Goal: Book appointment/travel/reservation

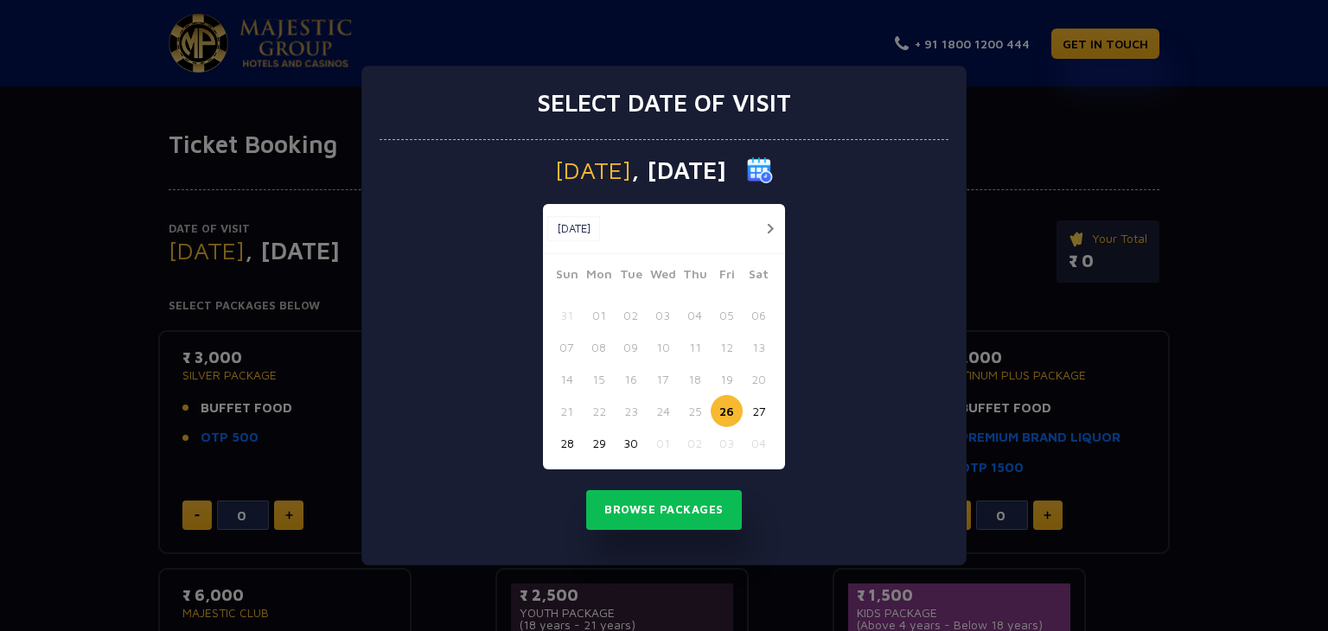
click at [671, 164] on span ", [DATE]" at bounding box center [678, 170] width 95 height 24
click at [773, 167] on img at bounding box center [760, 170] width 26 height 26
click at [770, 231] on button "button" at bounding box center [770, 229] width 22 height 22
click at [695, 308] on button "02" at bounding box center [695, 315] width 32 height 32
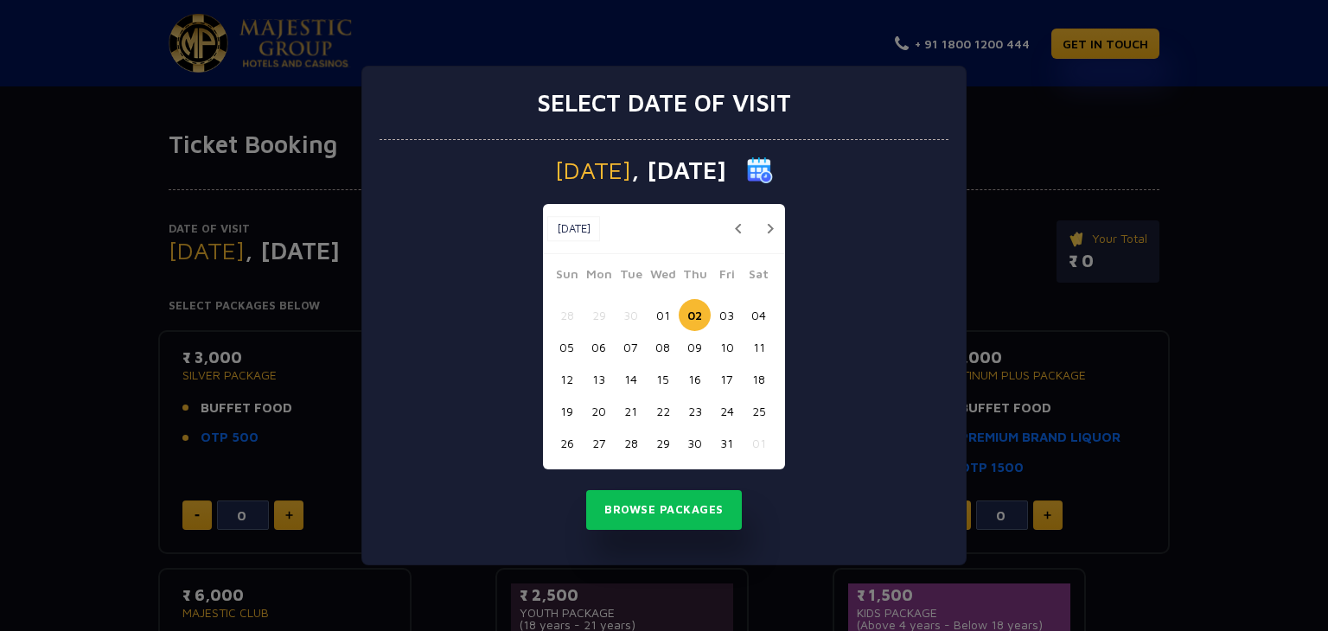
click at [725, 304] on button "03" at bounding box center [727, 315] width 32 height 32
click at [657, 509] on button "Browse Packages" at bounding box center [664, 510] width 156 height 40
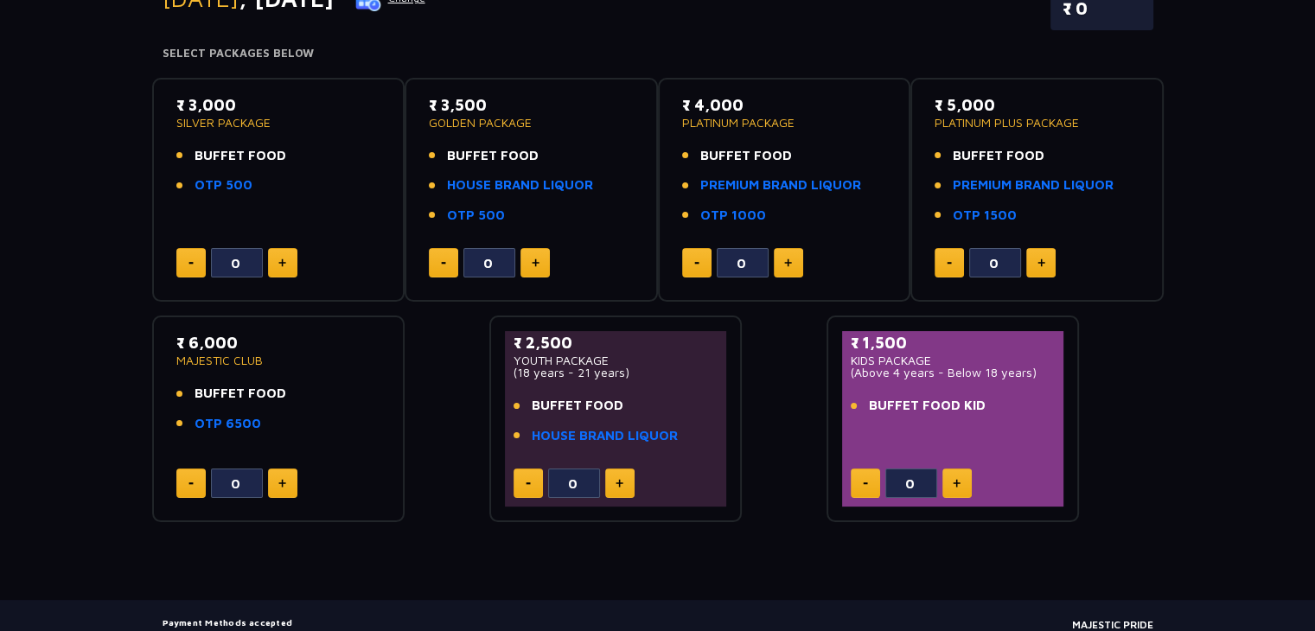
scroll to position [245, 0]
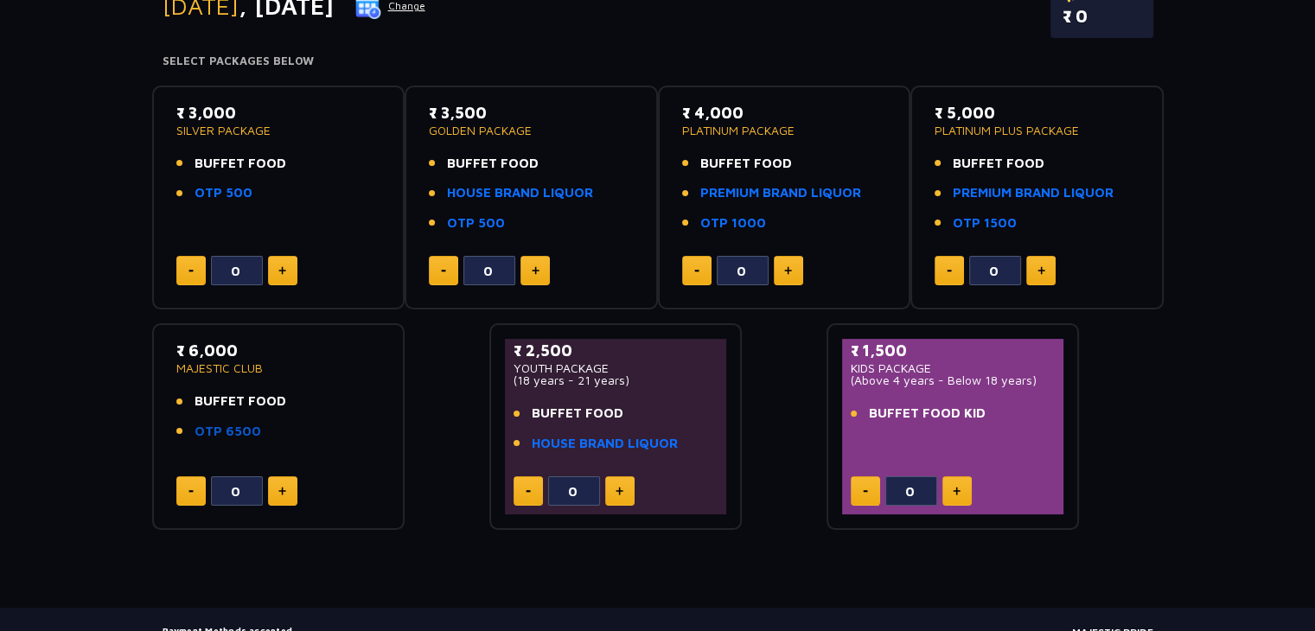
click at [235, 430] on link "OTP 6500" at bounding box center [228, 432] width 67 height 20
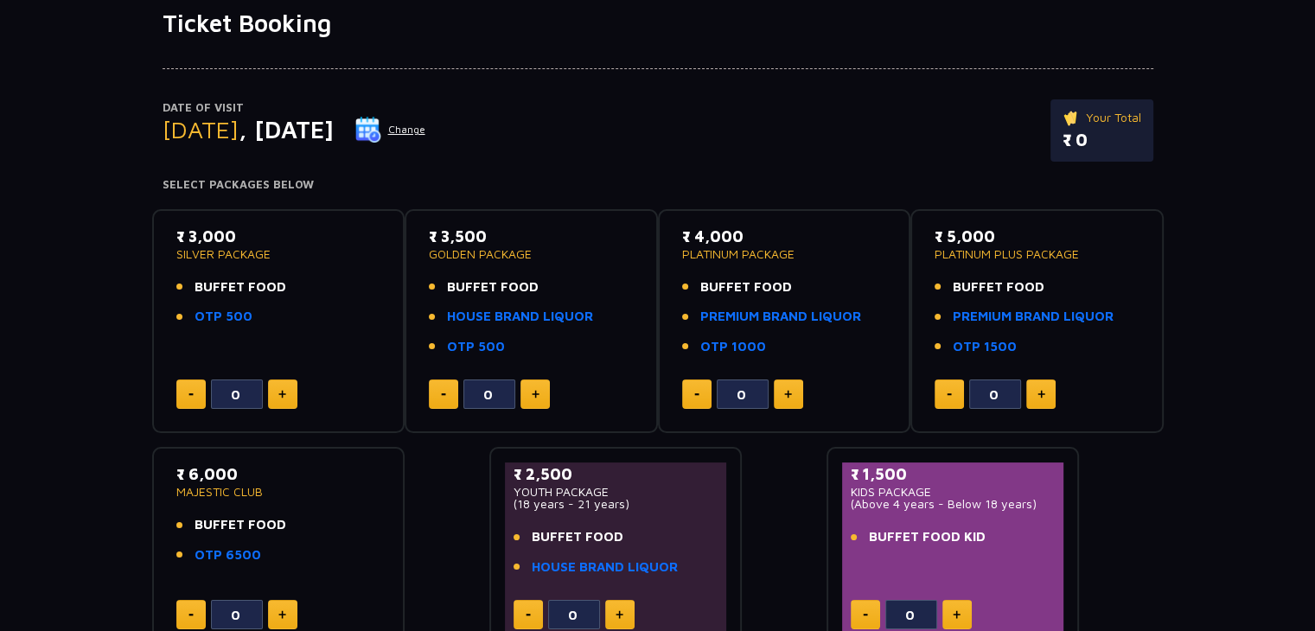
scroll to position [116, 0]
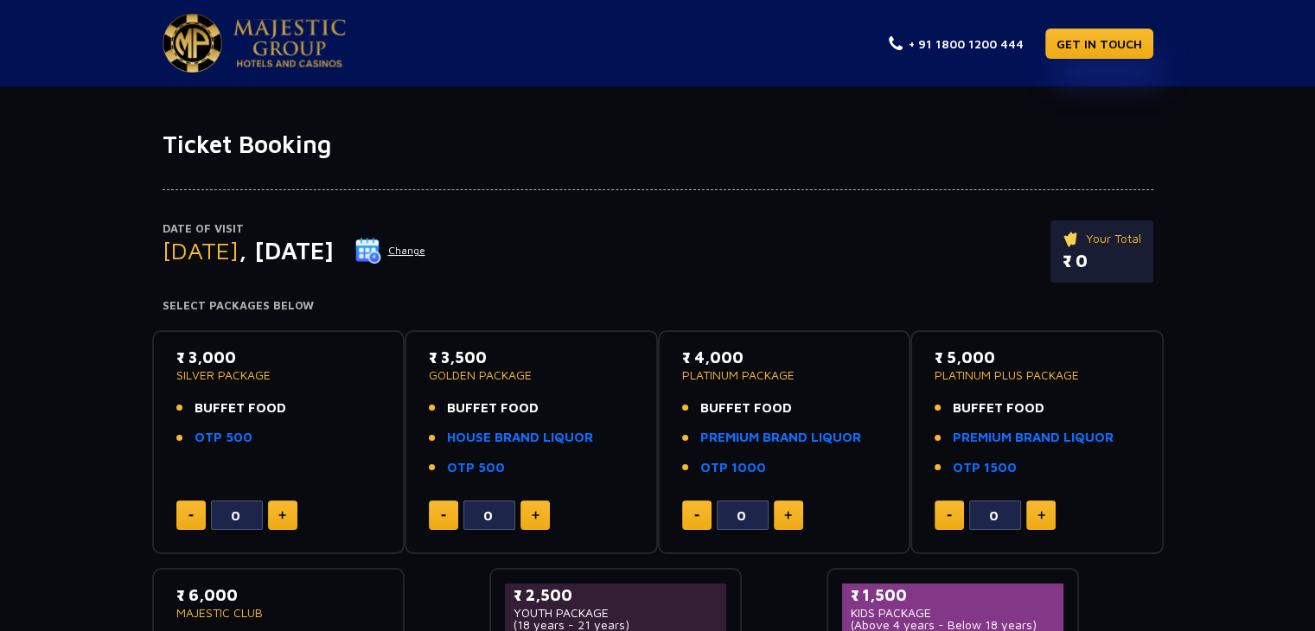
click at [426, 247] on button "Change" at bounding box center [391, 251] width 72 height 28
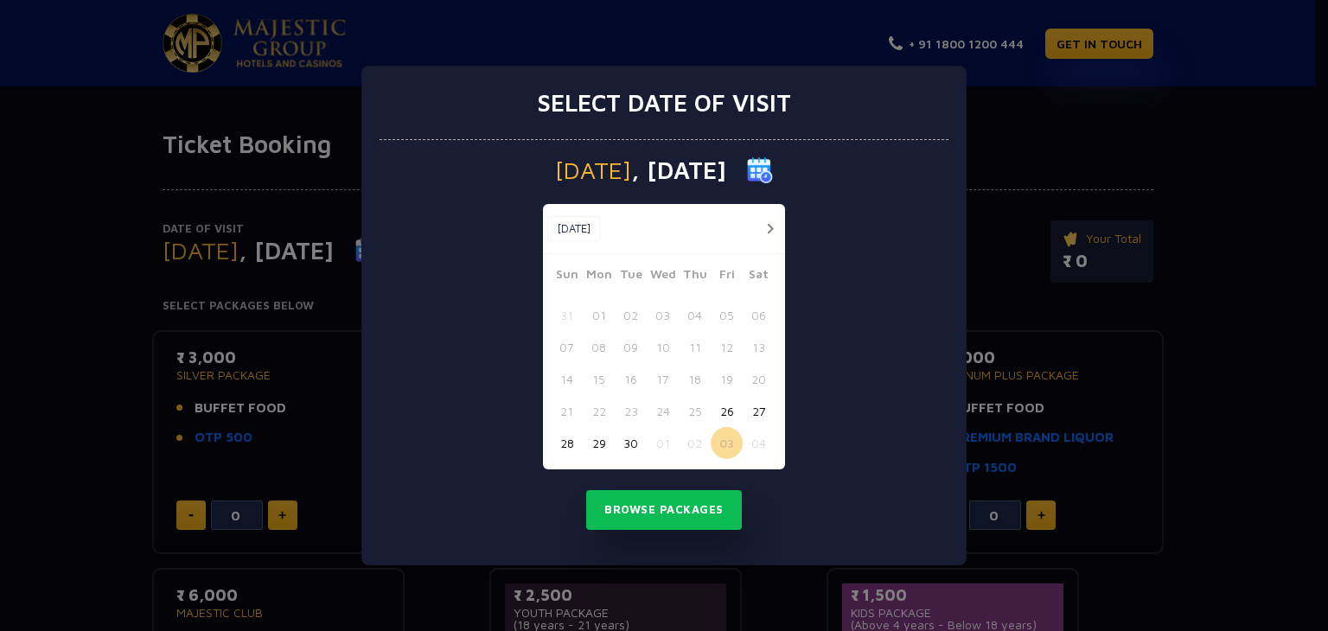
click at [757, 238] on div at bounding box center [765, 229] width 32 height 22
click at [699, 450] on button "02" at bounding box center [695, 443] width 32 height 32
click at [700, 525] on button "Browse Packages" at bounding box center [664, 510] width 156 height 40
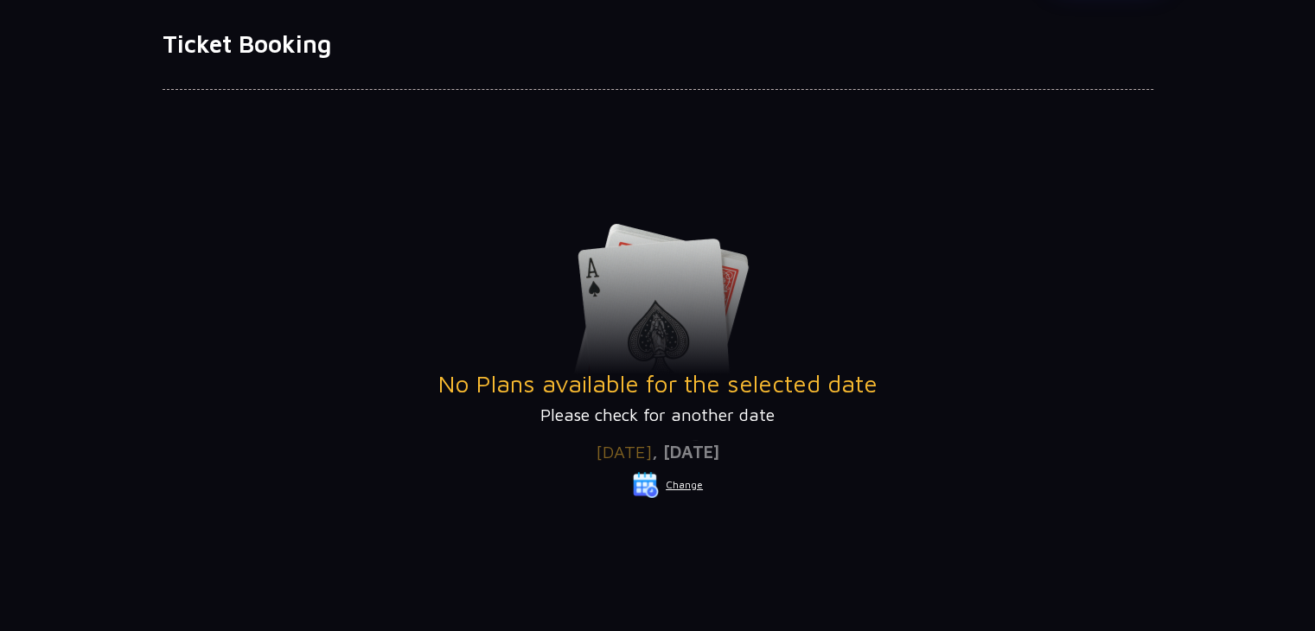
scroll to position [102, 0]
click at [679, 484] on button "Change" at bounding box center [668, 484] width 72 height 28
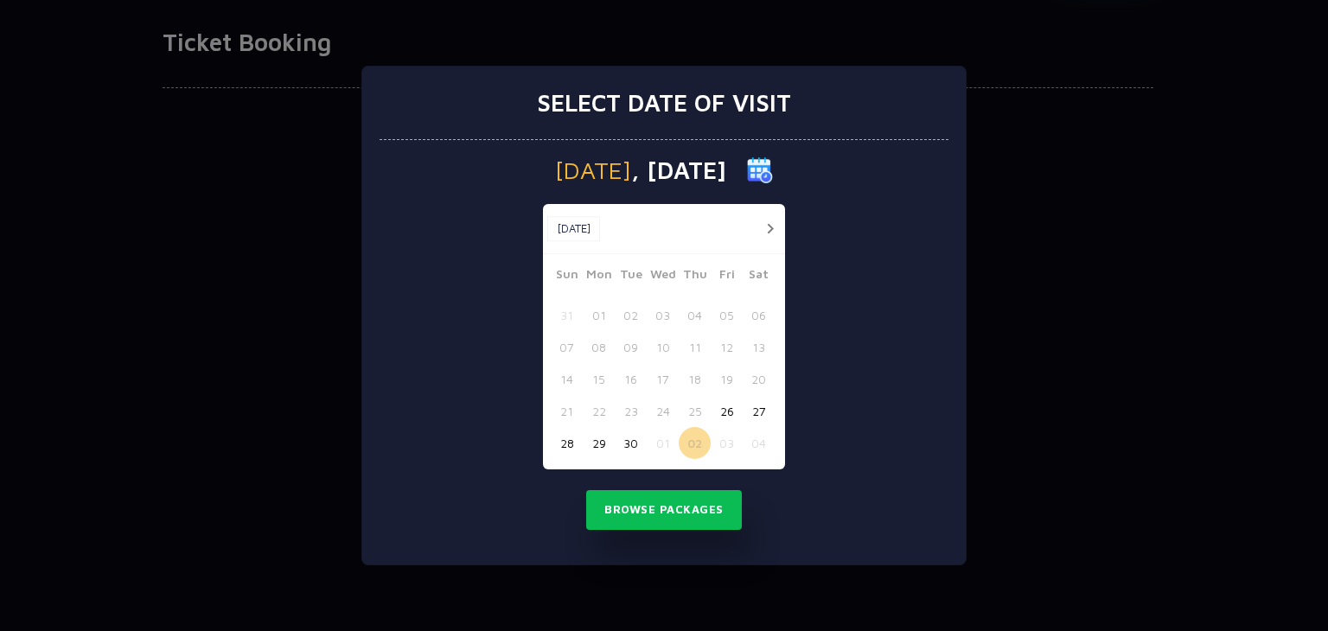
click at [730, 450] on button "03" at bounding box center [727, 443] width 32 height 32
click at [699, 506] on button "Browse Packages" at bounding box center [664, 510] width 156 height 40
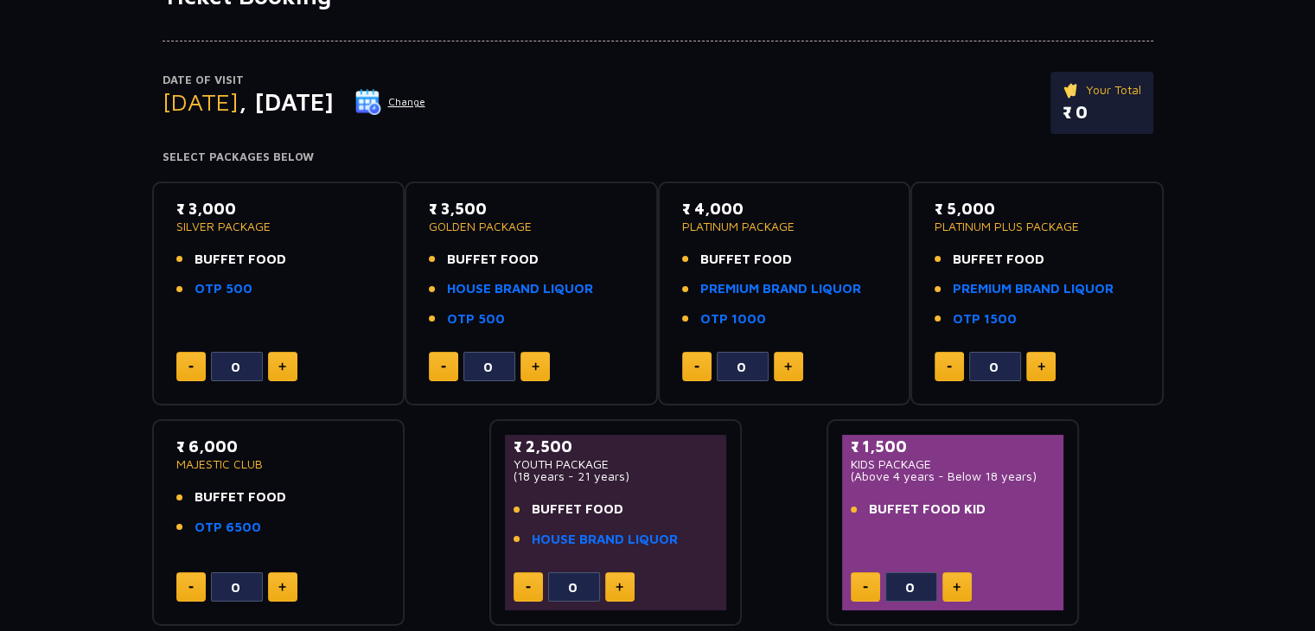
scroll to position [150, 0]
